Goal: Task Accomplishment & Management: Manage account settings

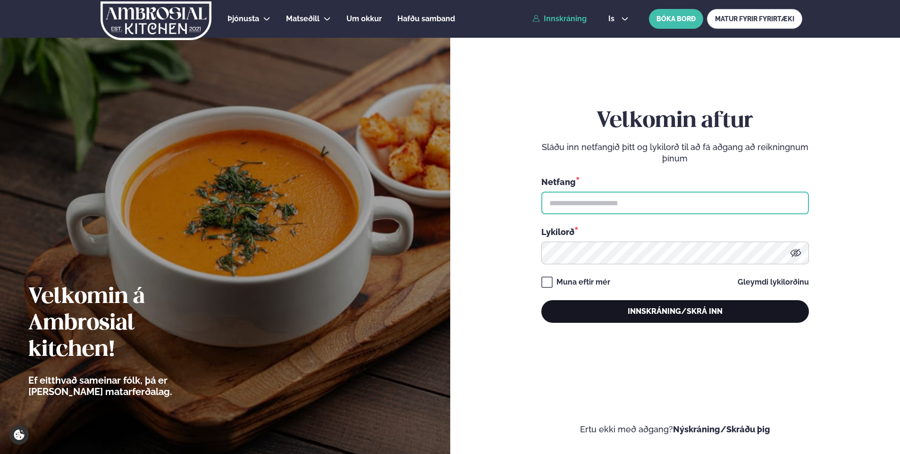
type input "**********"
click at [687, 317] on button "Innskráning/Skrá inn" at bounding box center [674, 311] width 267 height 23
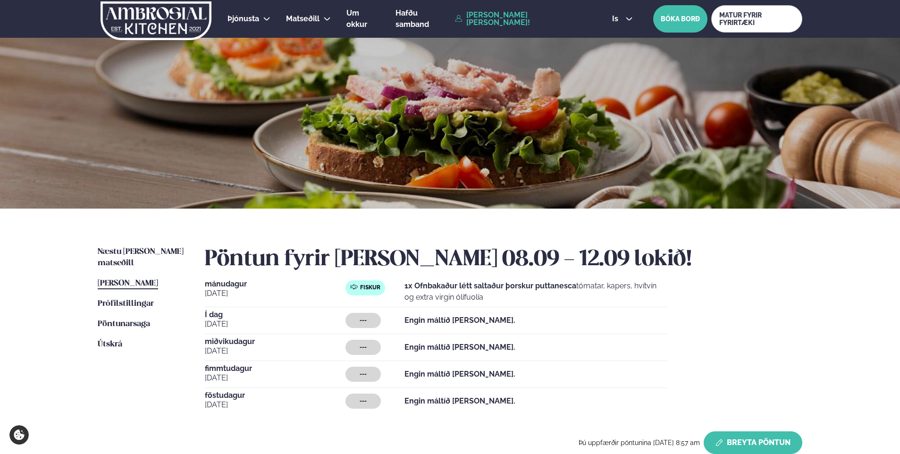
click at [736, 440] on button "Breyta Pöntun" at bounding box center [752, 442] width 99 height 23
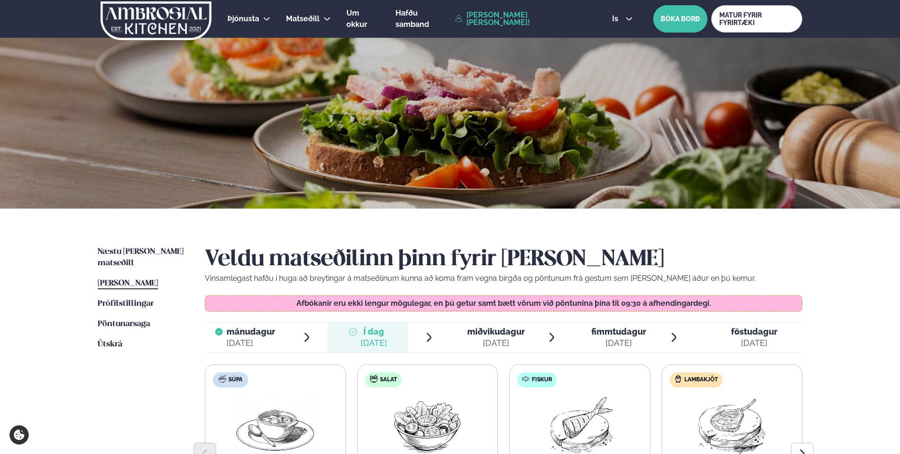
scroll to position [142, 0]
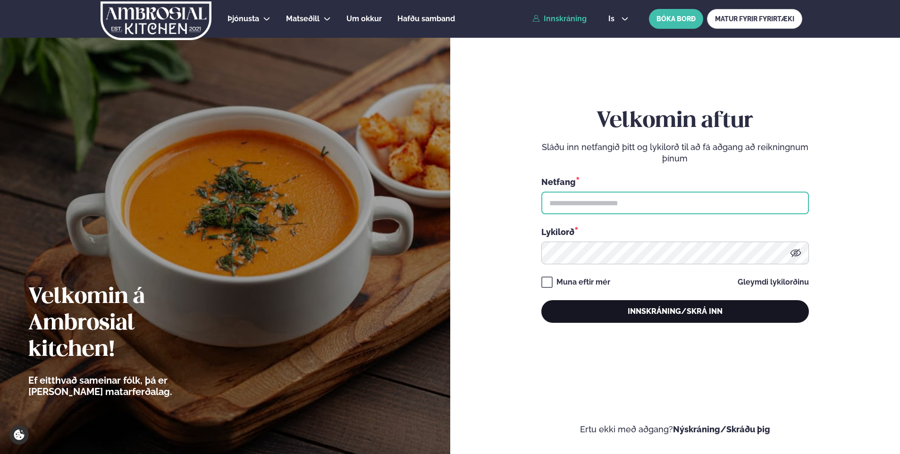
type input "**********"
click at [631, 304] on button "Innskráning/Skrá inn" at bounding box center [674, 311] width 267 height 23
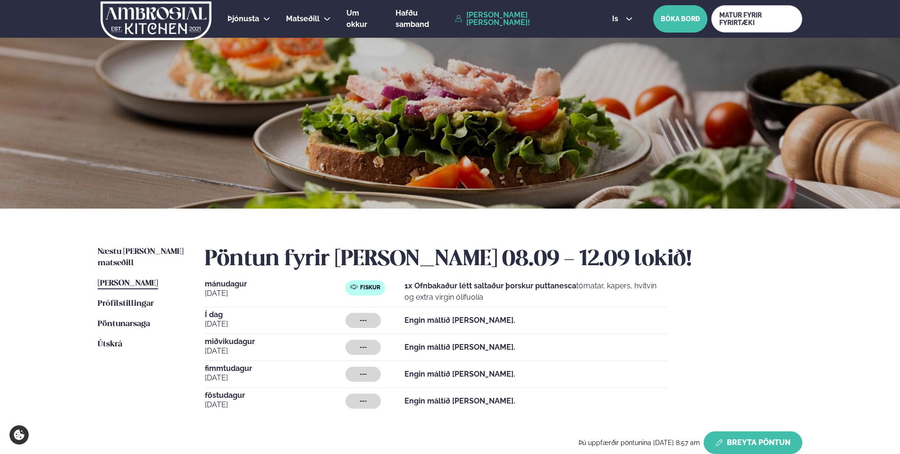
click at [737, 433] on button "Breyta Pöntun" at bounding box center [752, 442] width 99 height 23
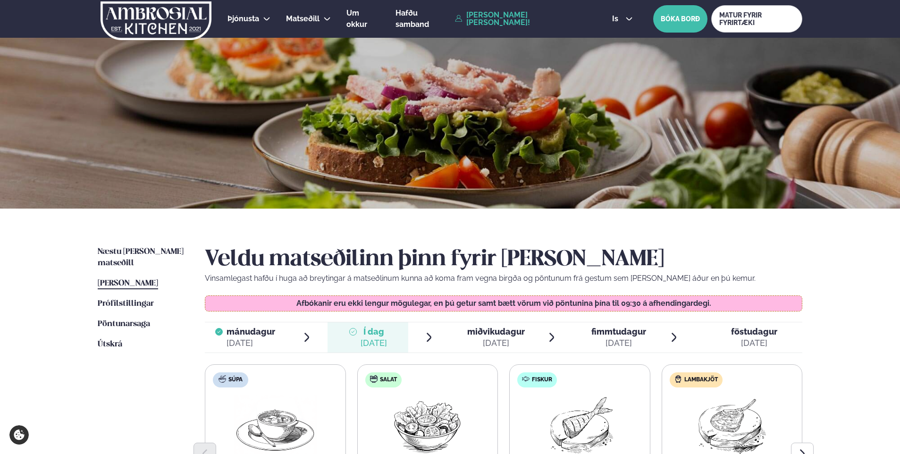
scroll to position [236, 0]
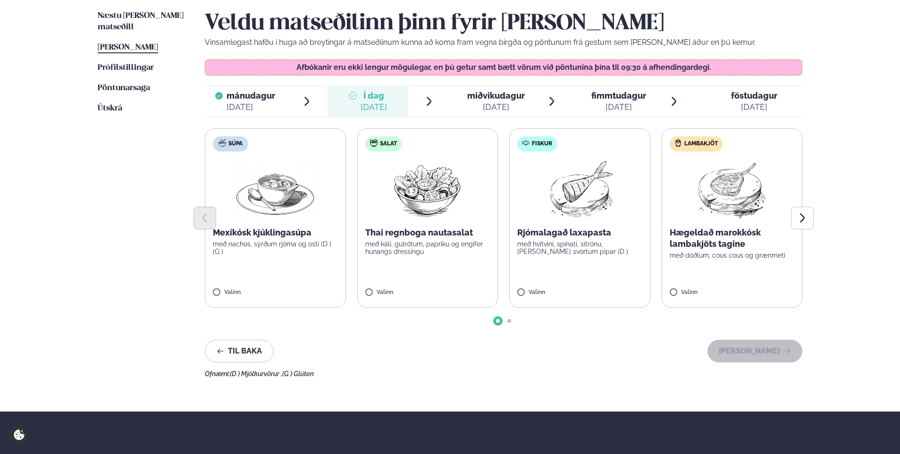
click at [721, 225] on div at bounding box center [503, 218] width 597 height 23
click at [731, 214] on div at bounding box center [503, 218] width 597 height 23
click at [759, 347] on button "[PERSON_NAME]" at bounding box center [754, 351] width 95 height 23
